Goal: Task Accomplishment & Management: Manage account settings

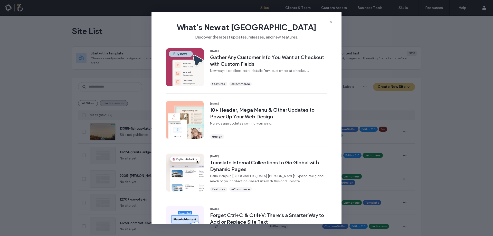
click at [332, 21] on icon at bounding box center [331, 22] width 4 height 4
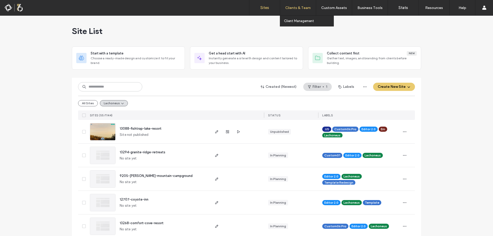
click at [291, 11] on div "Clients & Team" at bounding box center [298, 7] width 36 height 15
click at [294, 19] on label "Client Management" at bounding box center [299, 21] width 30 height 4
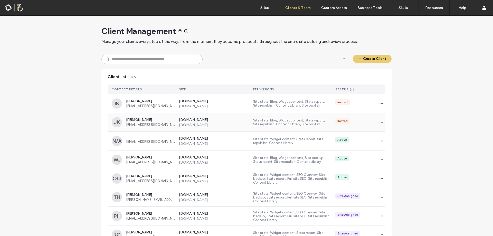
click at [155, 118] on span "[PERSON_NAME]" at bounding box center [150, 120] width 49 height 4
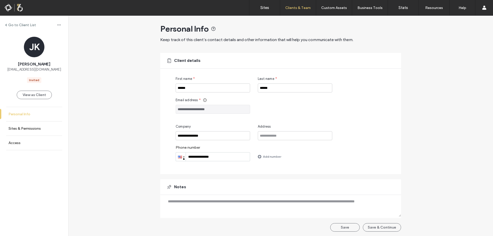
scroll to position [3, 0]
click at [29, 132] on link "Sites & Permissions" at bounding box center [34, 128] width 68 height 14
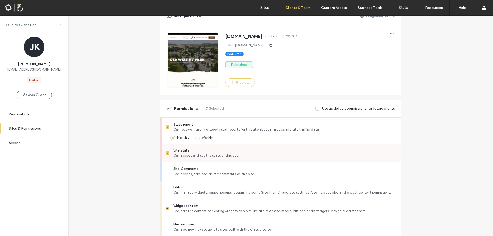
scroll to position [51, 0]
